Goal: Information Seeking & Learning: Learn about a topic

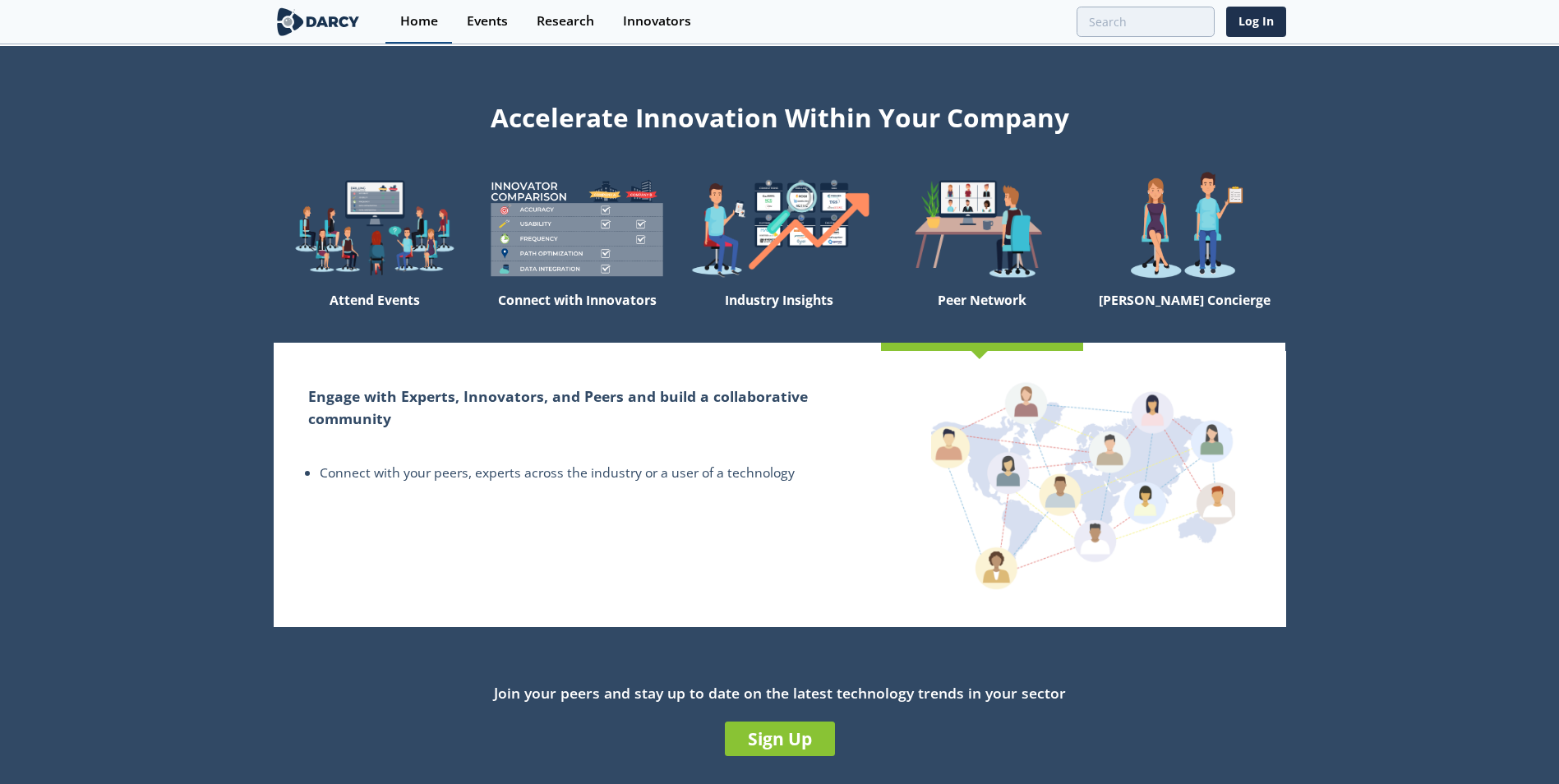
click at [436, 21] on div "Home" at bounding box center [420, 21] width 38 height 13
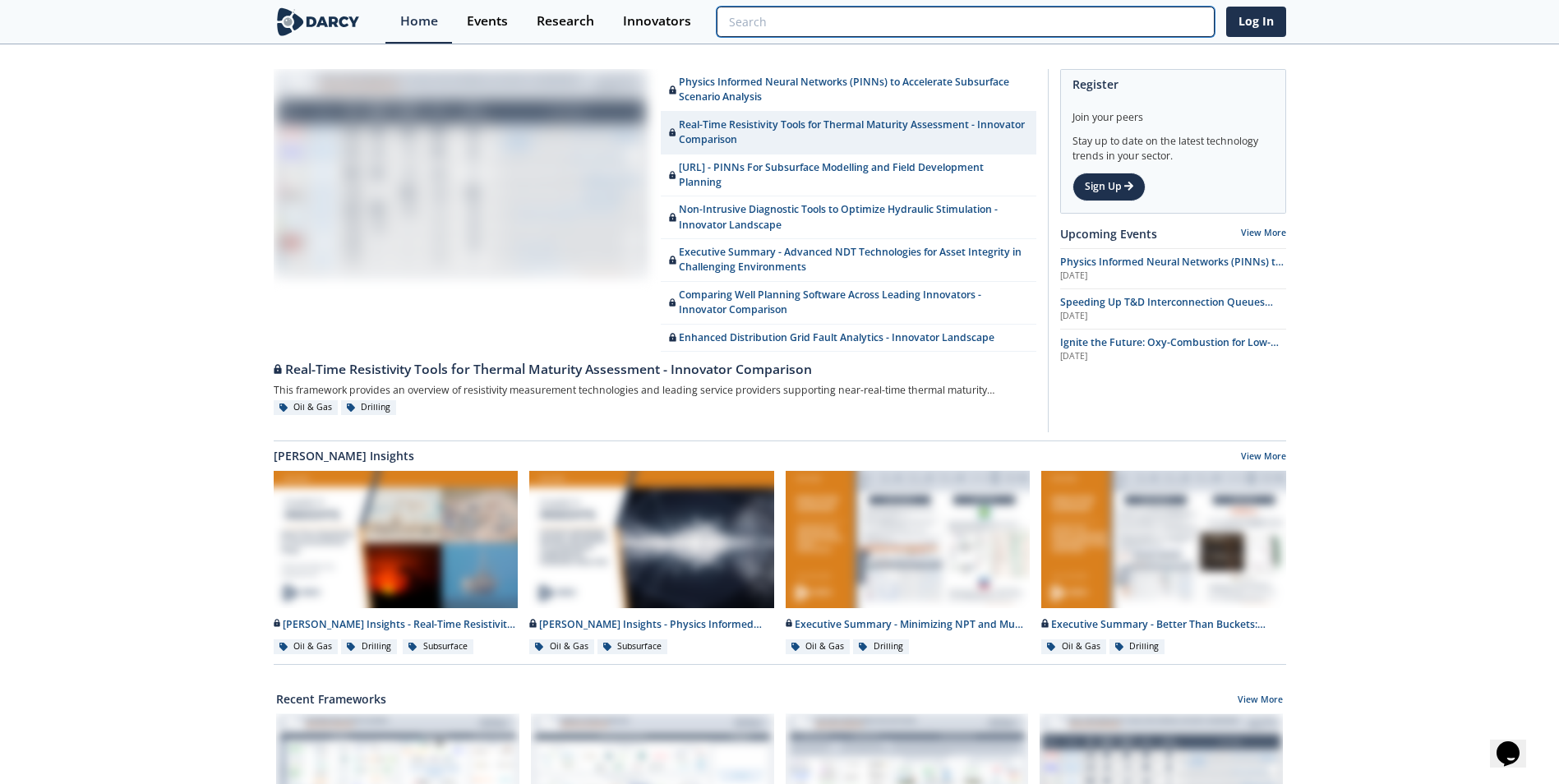
click at [1150, 27] on input "search" at bounding box center [965, 22] width 497 height 31
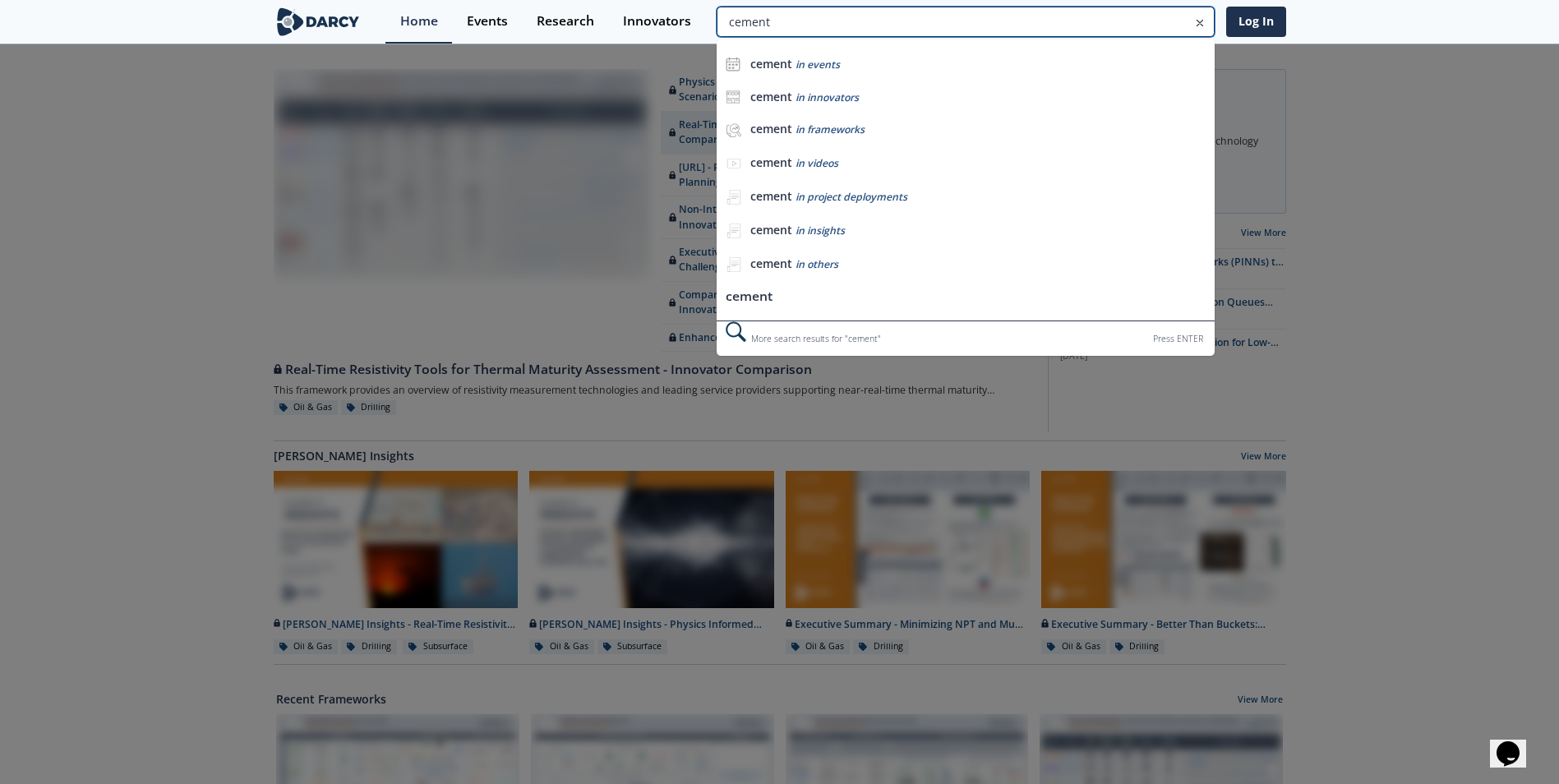
type input "cement"
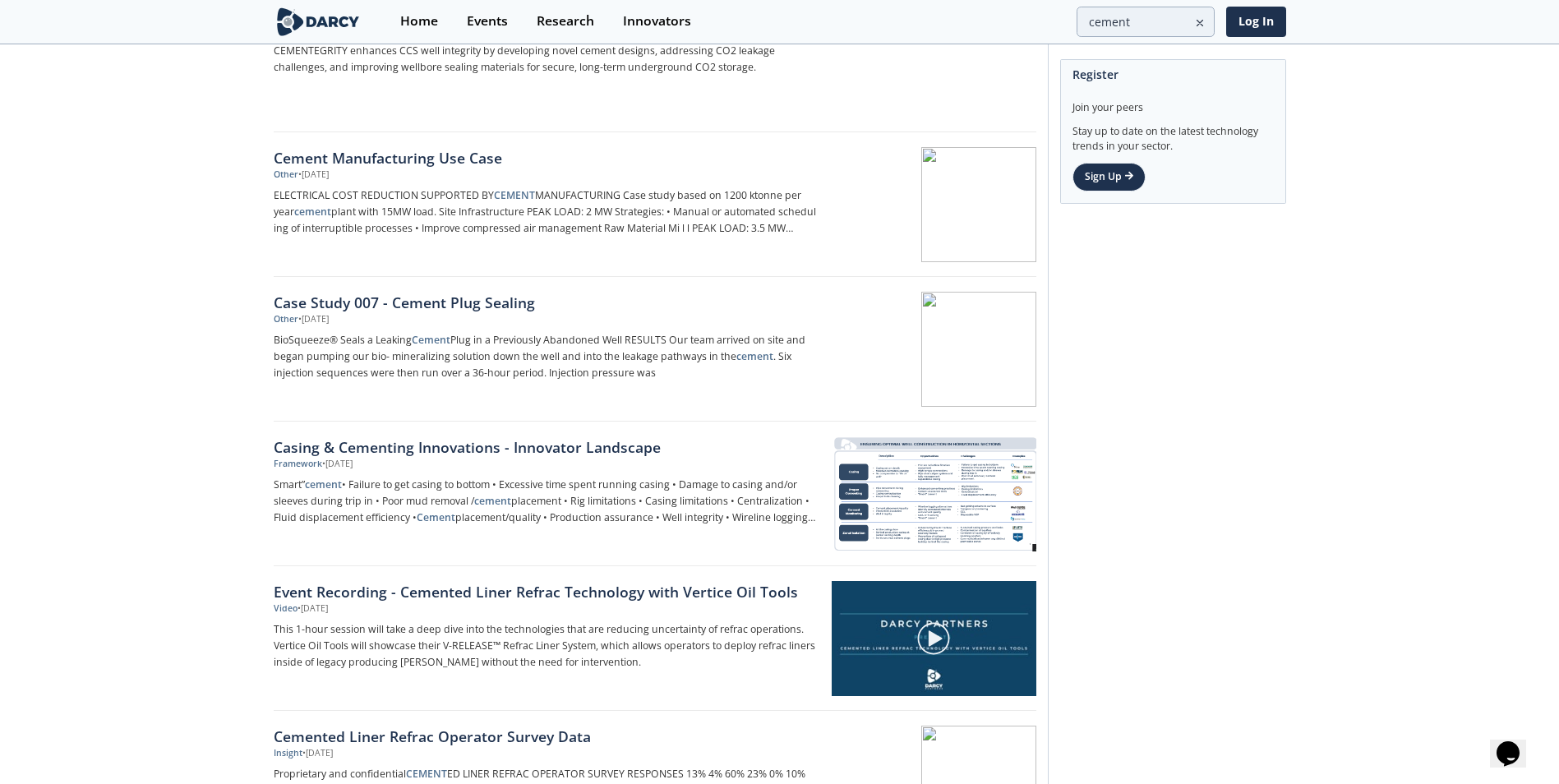
scroll to position [1150, 0]
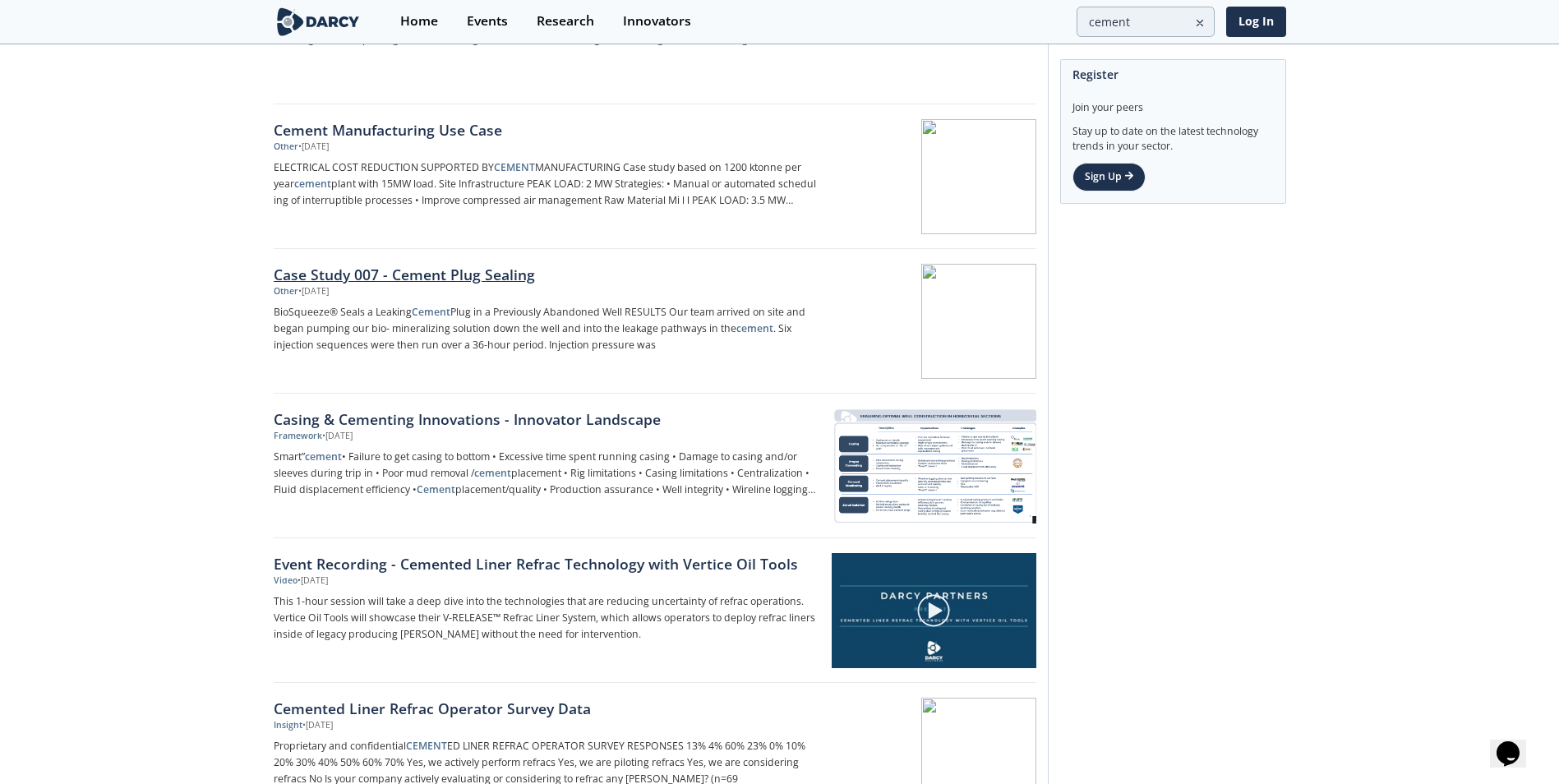
click at [478, 281] on div "Case Study 007 - Cement Plug Sealing" at bounding box center [545, 273] width 544 height 21
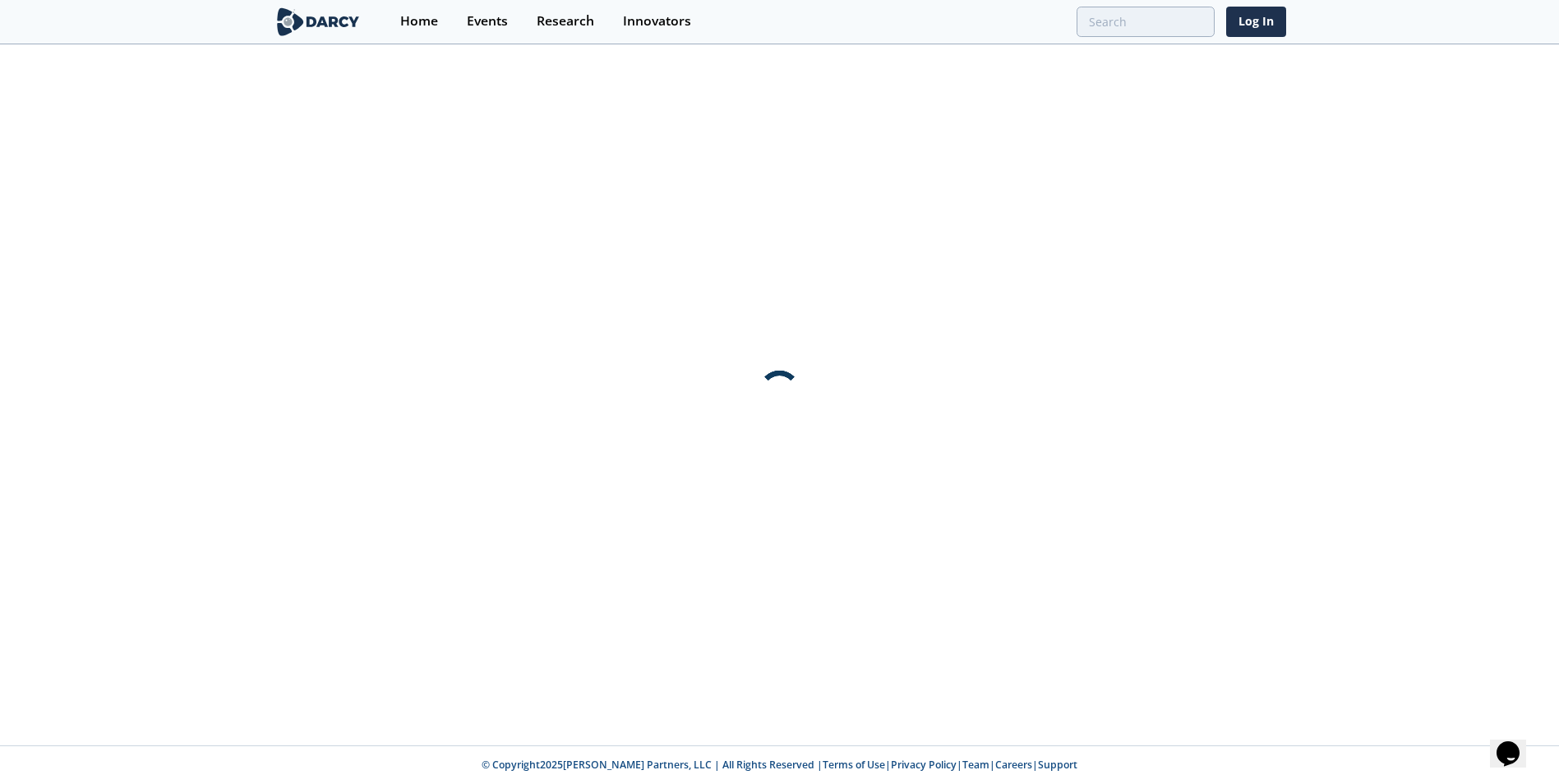
scroll to position [0, 0]
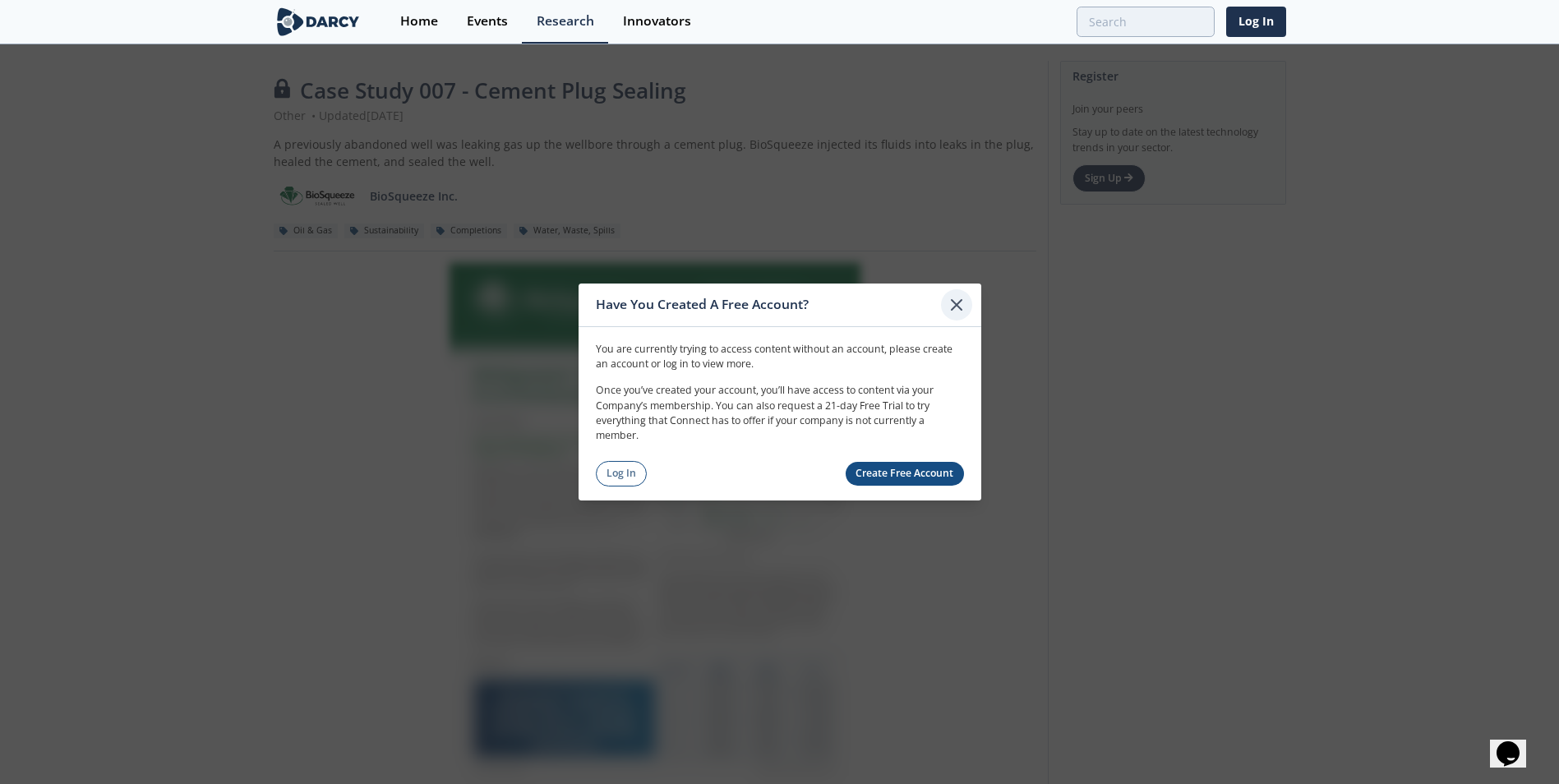
click at [953, 295] on icon at bounding box center [956, 305] width 20 height 20
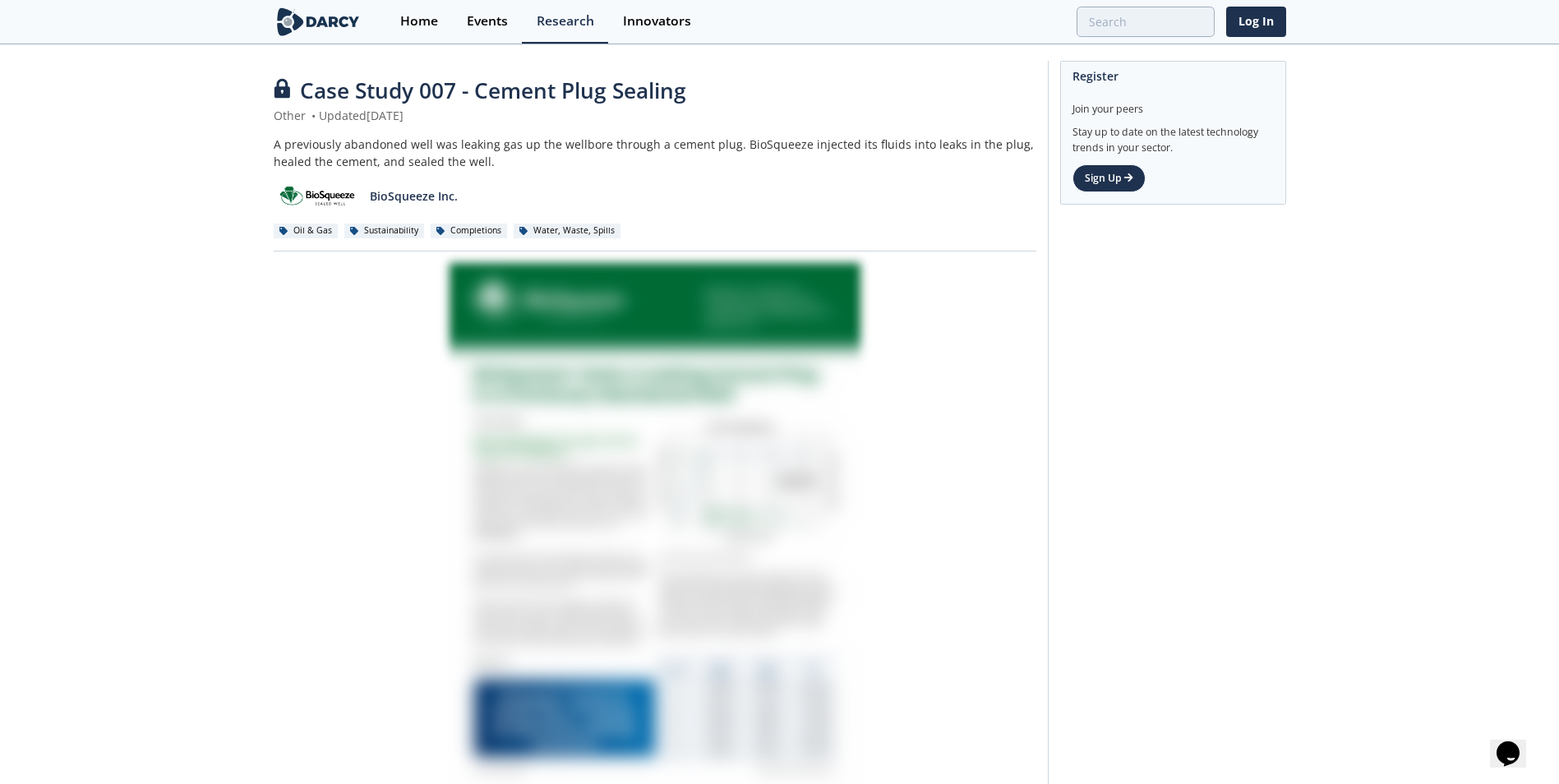
type input "cement"
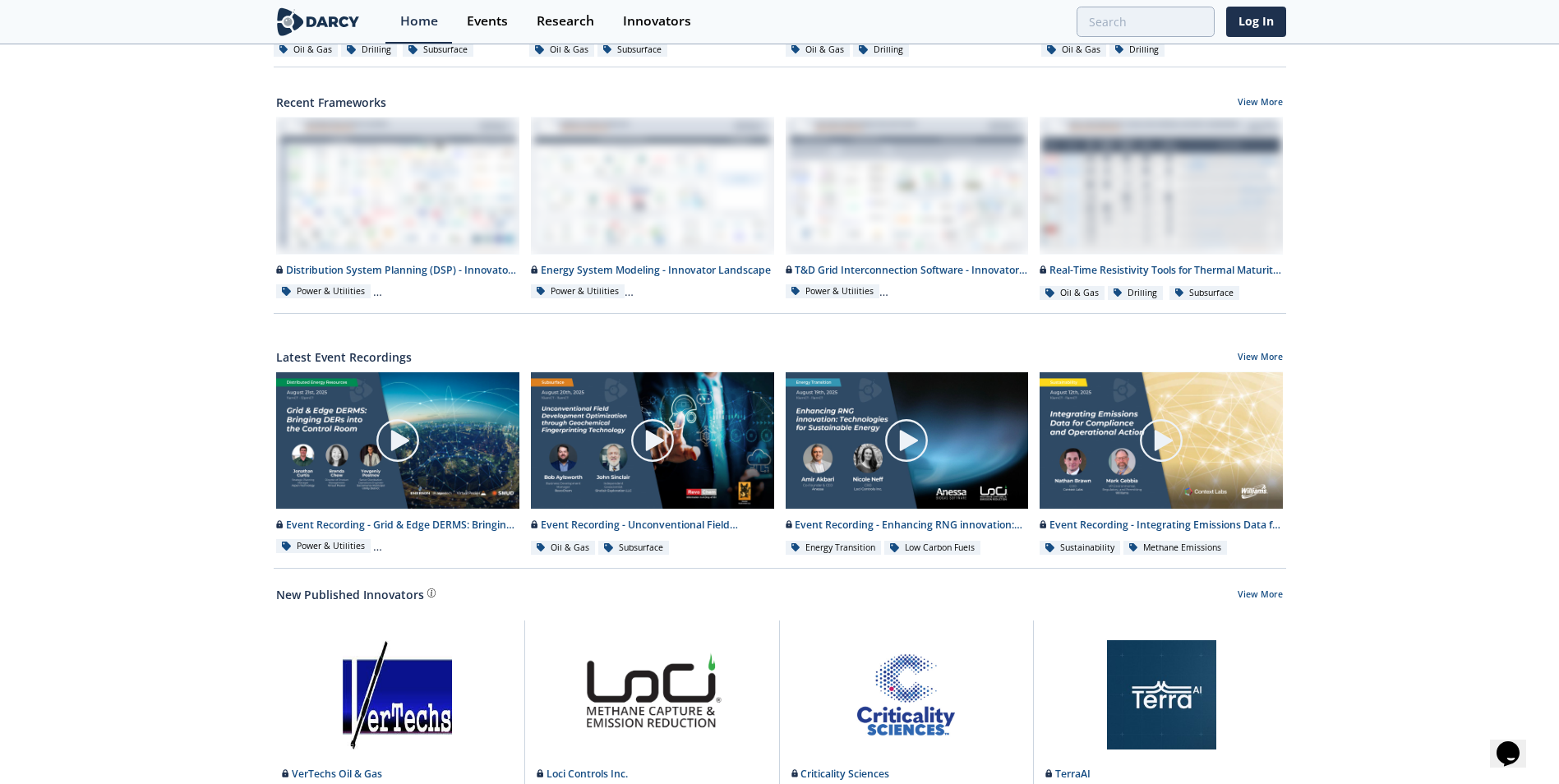
scroll to position [570, 0]
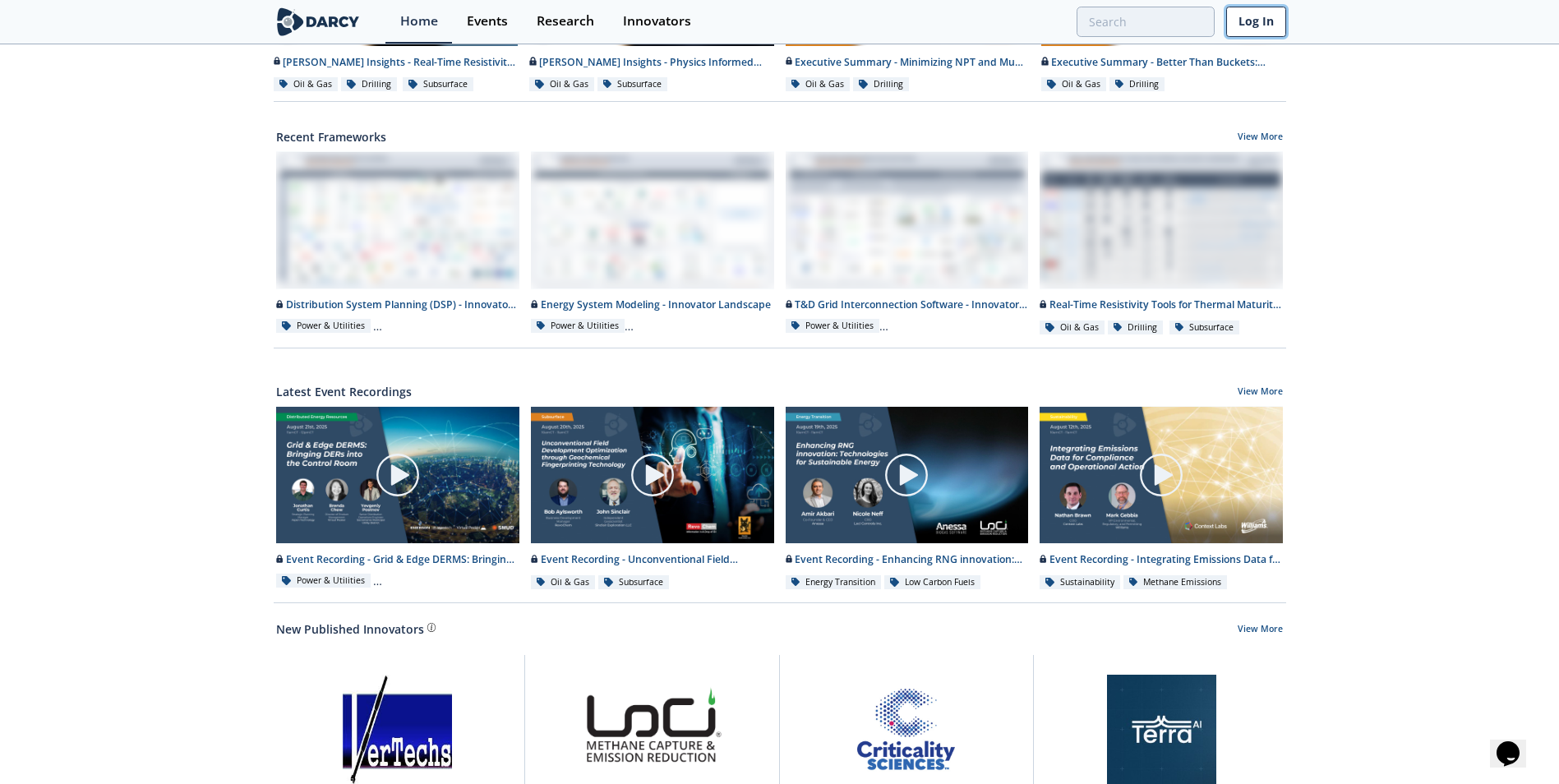
click at [1254, 31] on link "Log In" at bounding box center [1256, 22] width 60 height 31
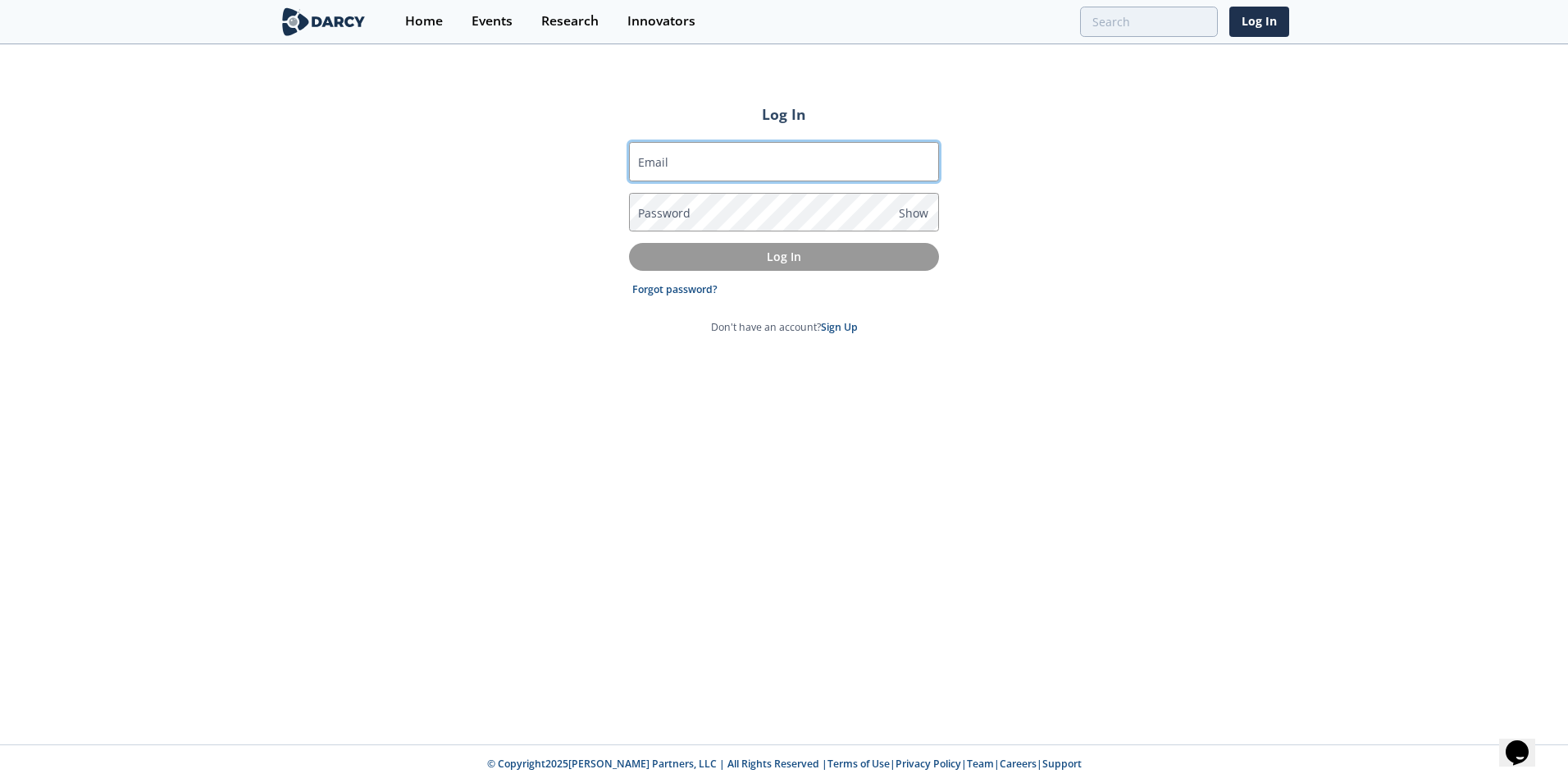
click at [775, 152] on input "Email" at bounding box center [784, 162] width 309 height 40
type input "[PERSON_NAME][EMAIL_ADDRESS][PERSON_NAME][DOMAIN_NAME]"
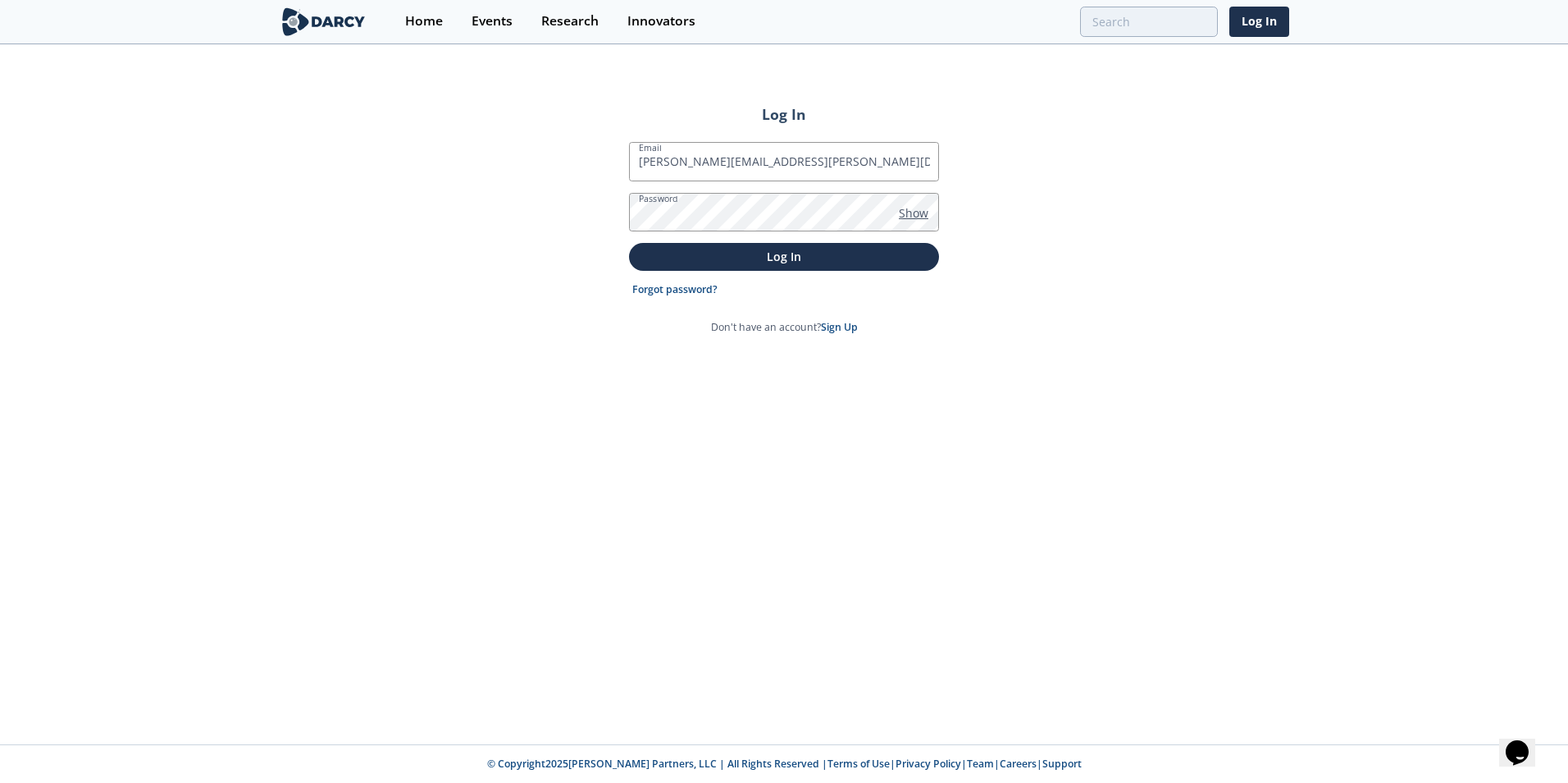
click at [917, 211] on span "Show" at bounding box center [913, 212] width 30 height 17
click at [810, 250] on p "Log In" at bounding box center [784, 256] width 287 height 17
